Goal: Task Accomplishment & Management: Manage account settings

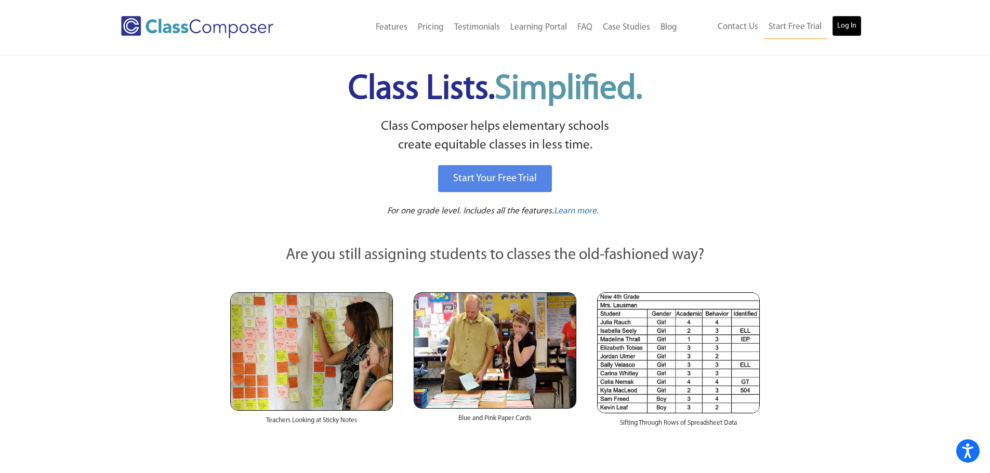
click at [841, 35] on link "Log In" at bounding box center [847, 26] width 30 height 21
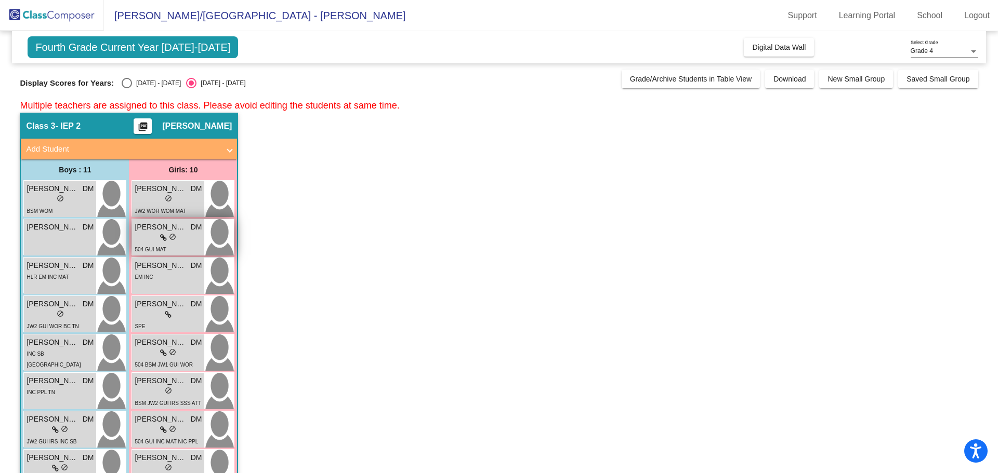
click at [164, 229] on span "[PERSON_NAME]" at bounding box center [161, 227] width 52 height 11
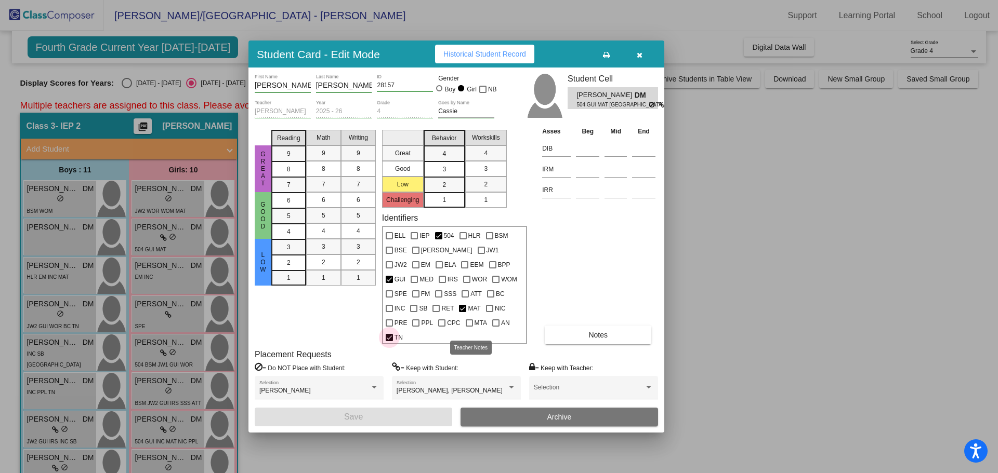
click at [403, 332] on label "TN" at bounding box center [394, 338] width 17 height 12
click at [389, 341] on input "TN" at bounding box center [389, 341] width 1 height 1
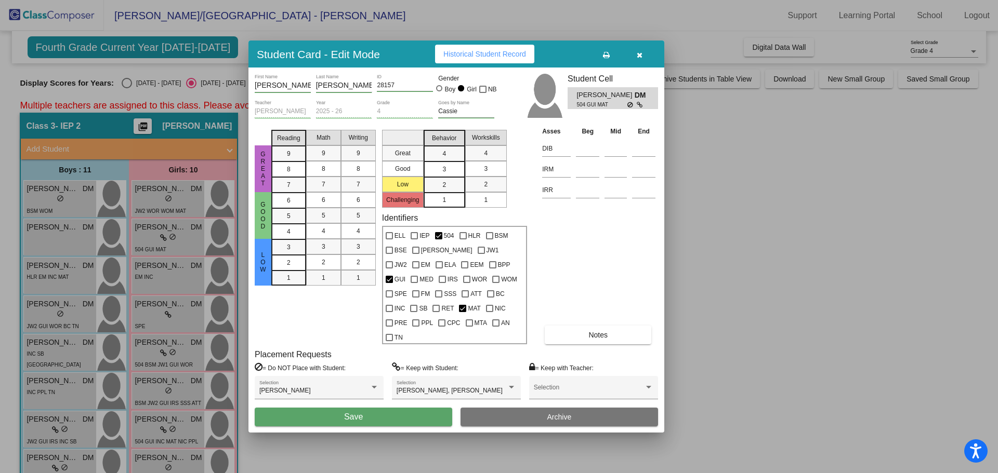
click at [403, 332] on label "TN" at bounding box center [394, 338] width 17 height 12
click at [389, 341] on input "TN" at bounding box center [389, 341] width 1 height 1
checkbox input "true"
click at [601, 331] on span "Notes" at bounding box center [597, 335] width 19 height 8
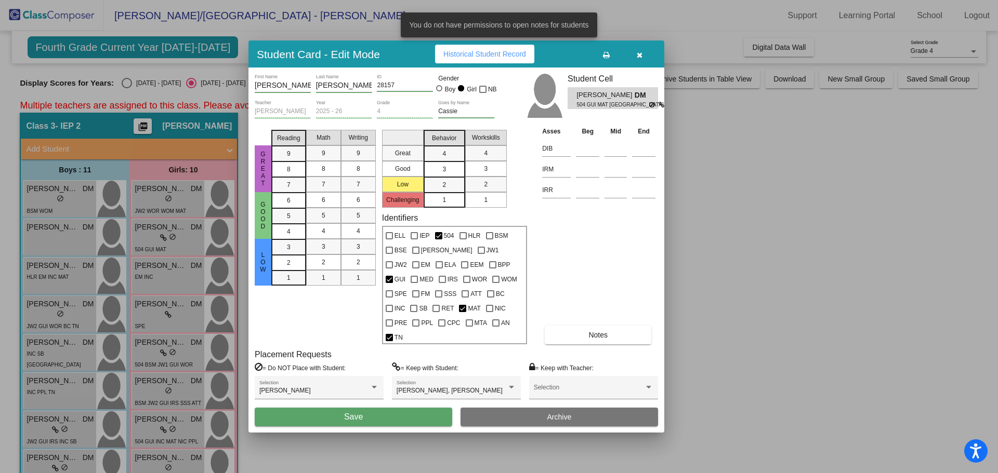
click at [601, 331] on span "Notes" at bounding box center [597, 335] width 19 height 8
click at [692, 16] on div at bounding box center [499, 236] width 998 height 473
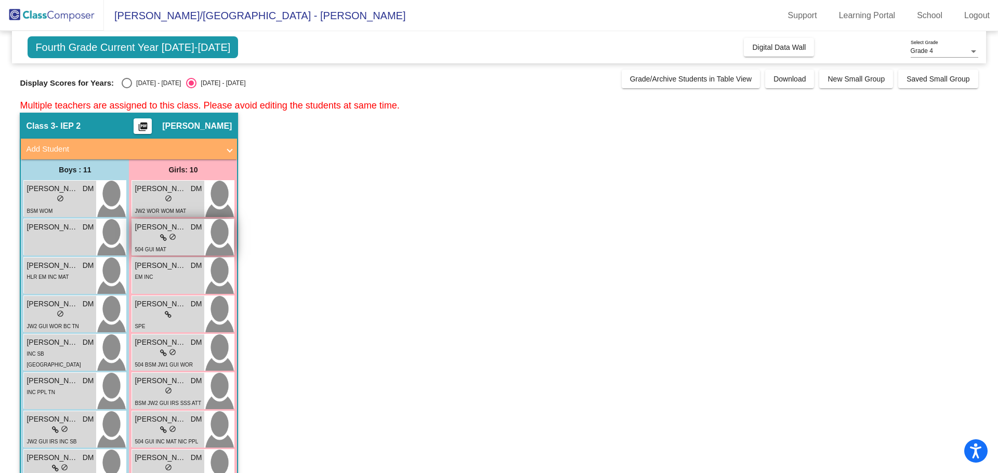
click at [179, 236] on div "lock do_not_disturb_alt" at bounding box center [168, 238] width 67 height 11
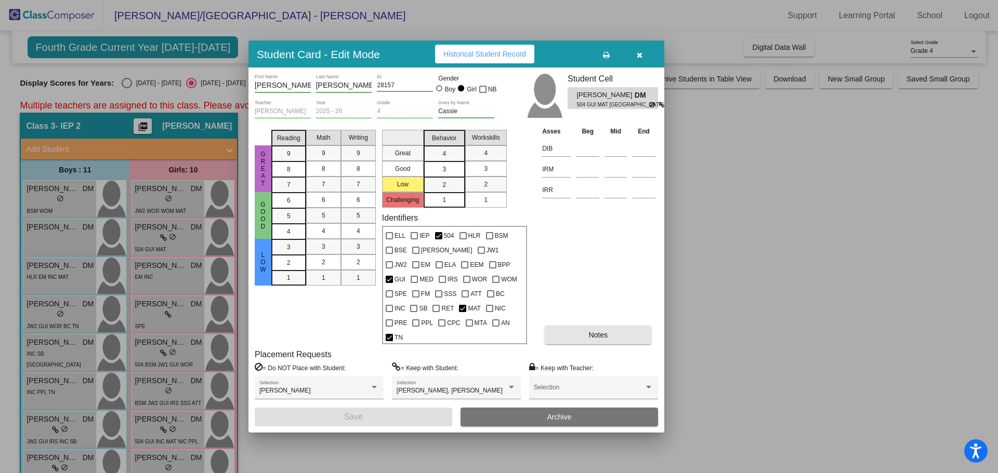
click at [612, 332] on button "Notes" at bounding box center [598, 335] width 107 height 19
click at [639, 59] on icon "button" at bounding box center [640, 54] width 6 height 7
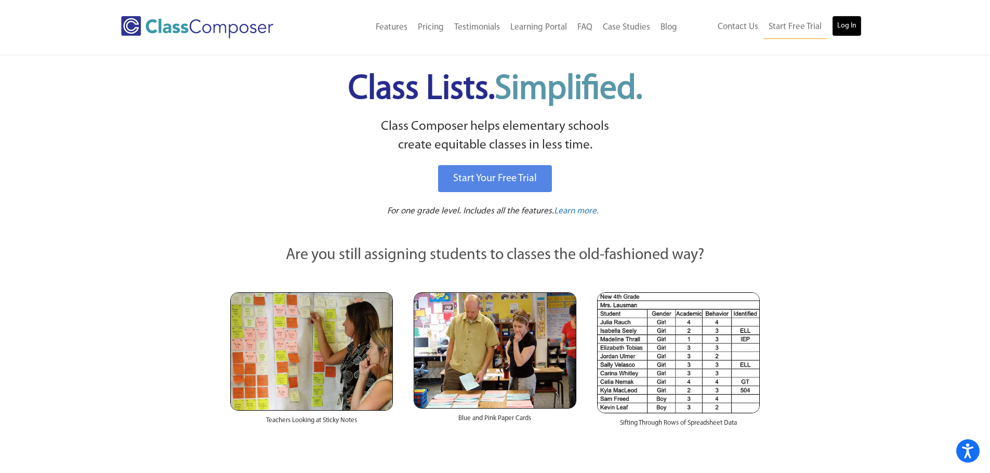
click at [850, 24] on link "Log In" at bounding box center [847, 26] width 30 height 21
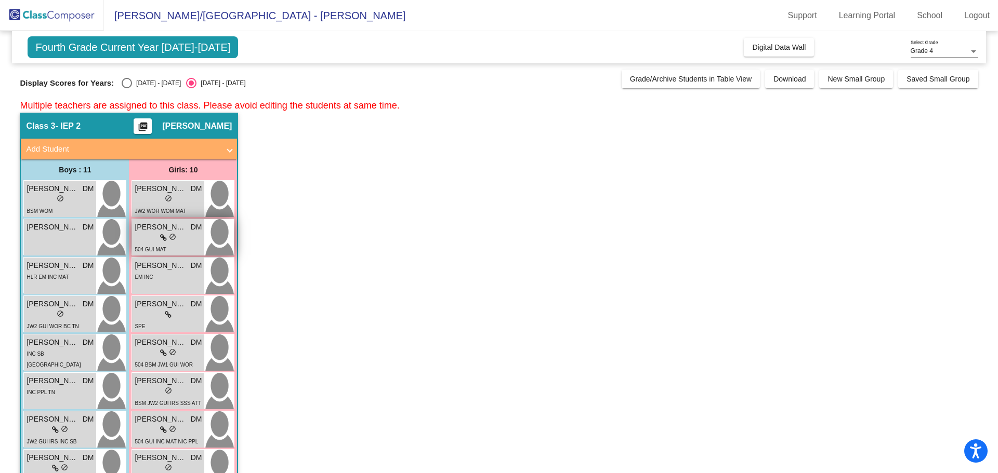
click at [182, 243] on div "lock do_not_disturb_alt" at bounding box center [168, 238] width 67 height 11
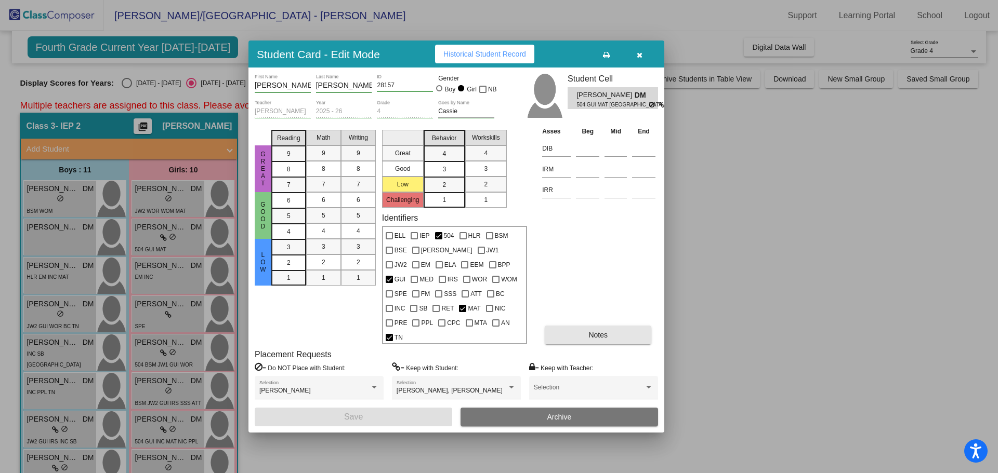
click at [603, 331] on span "Notes" at bounding box center [597, 335] width 19 height 8
